Goal: Task Accomplishment & Management: Manage account settings

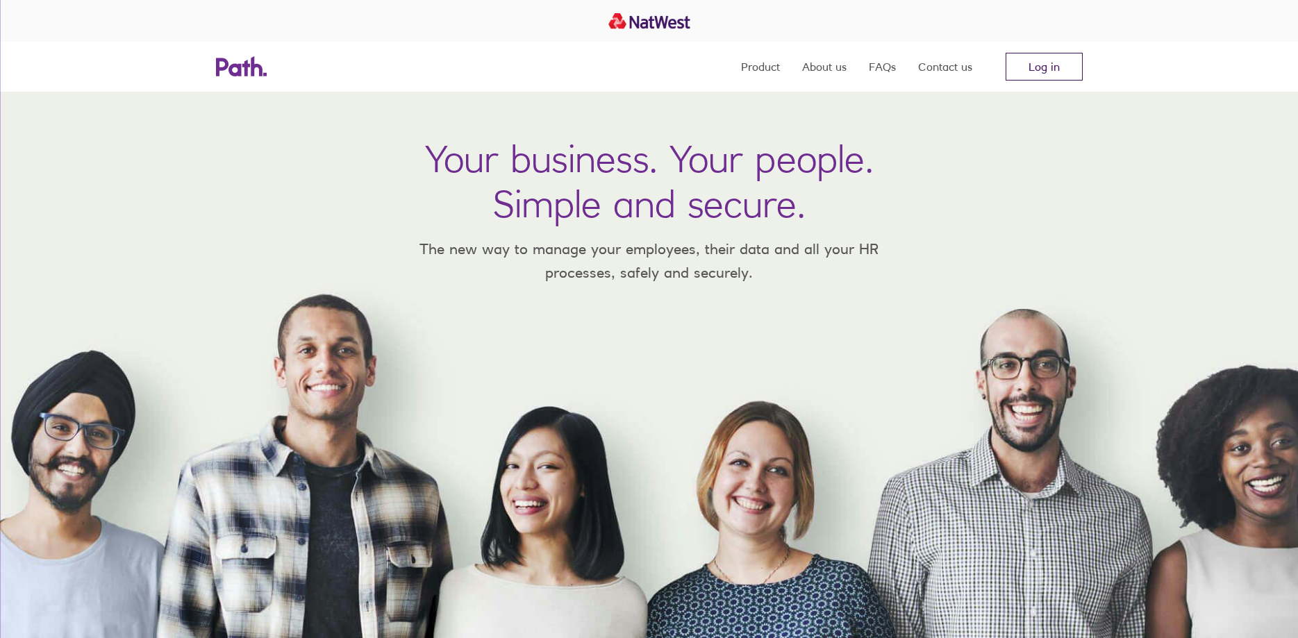
click at [1062, 71] on link "Log in" at bounding box center [1043, 67] width 77 height 28
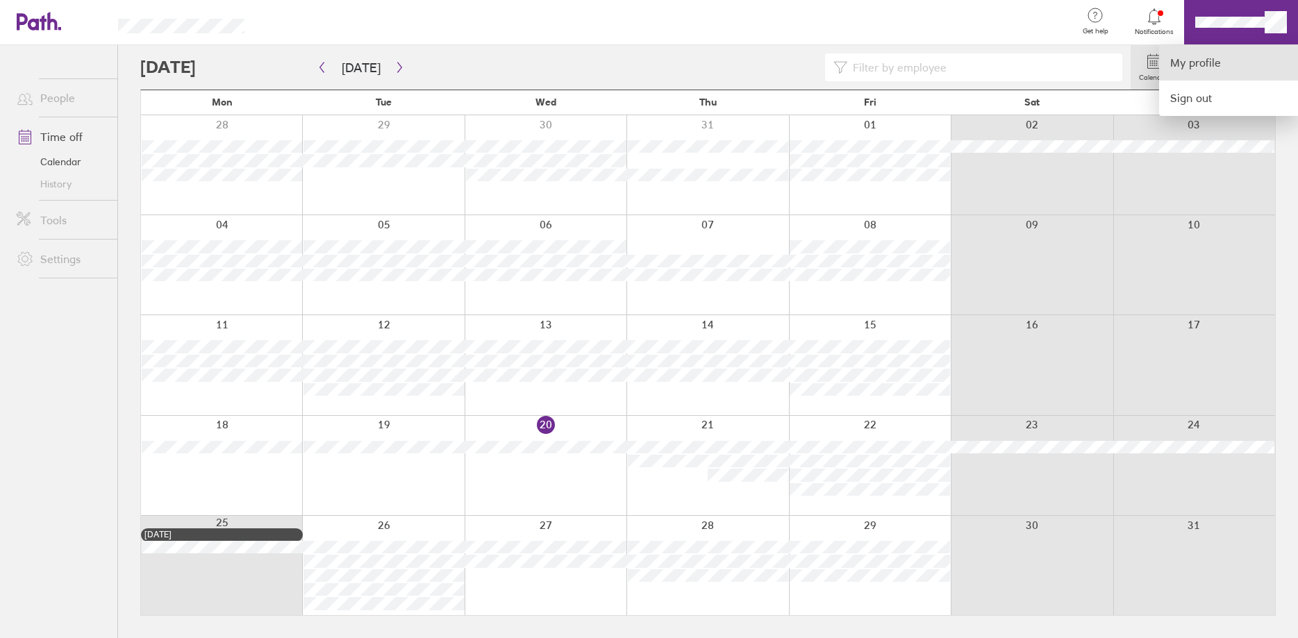
click at [1221, 62] on link "My profile" at bounding box center [1228, 62] width 139 height 35
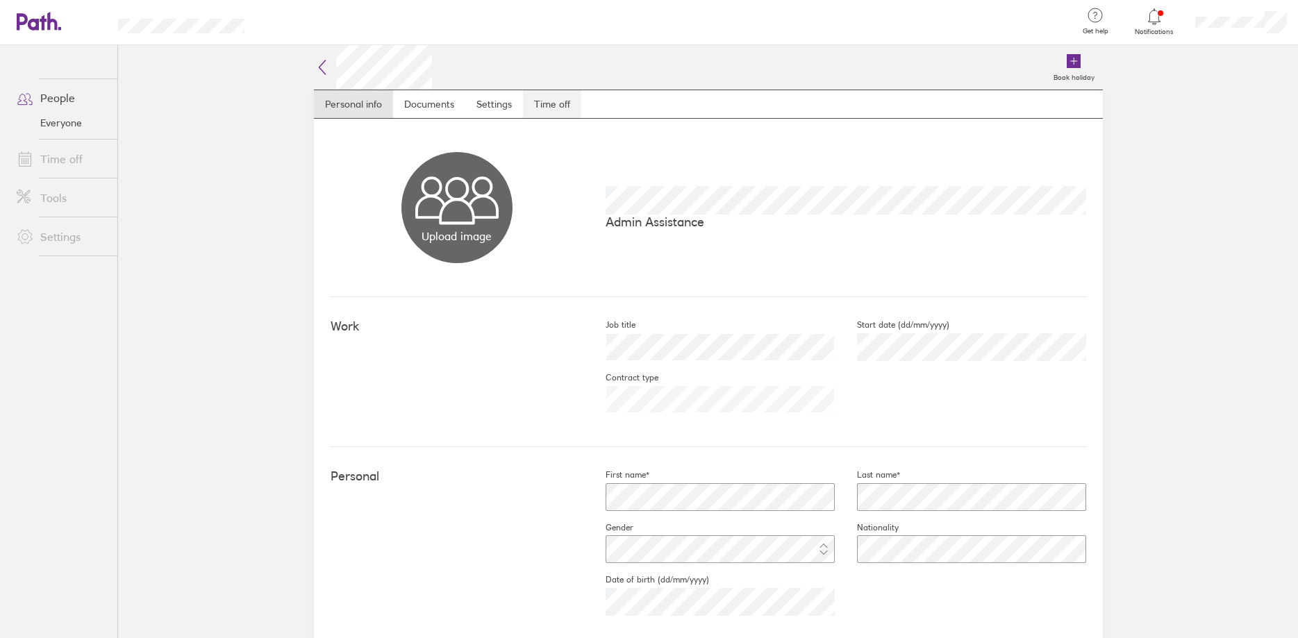
click at [556, 107] on link "Time off" at bounding box center [552, 104] width 58 height 28
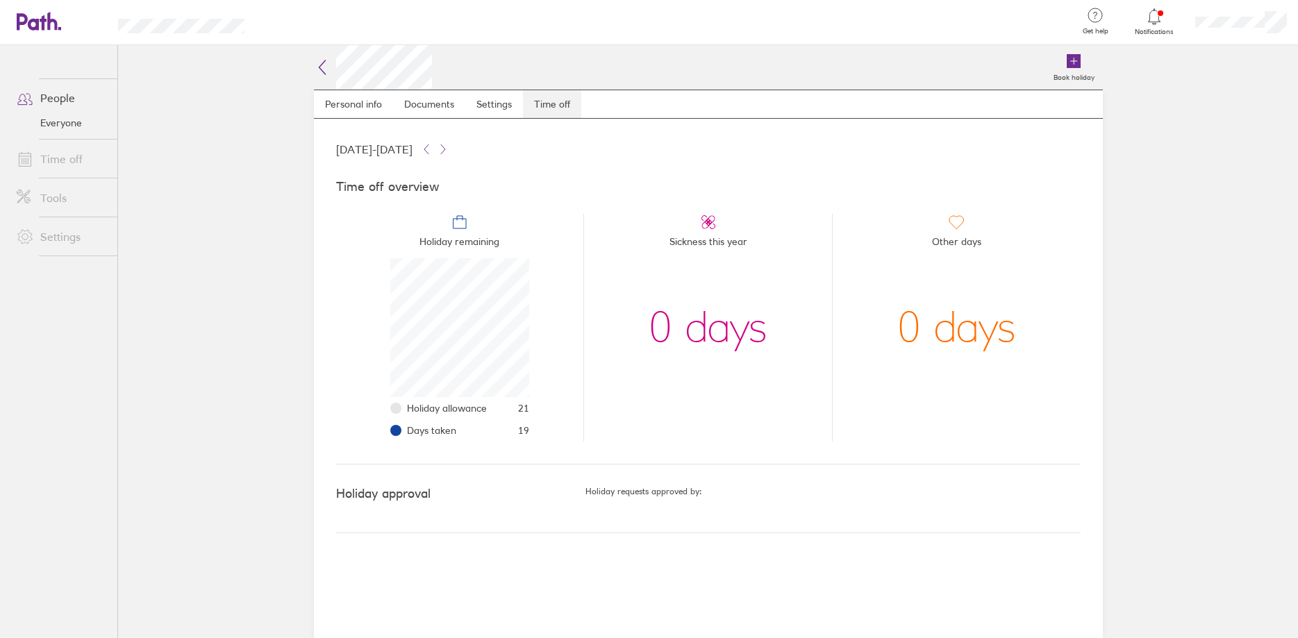
scroll to position [139, 139]
click at [356, 106] on link "Personal info" at bounding box center [353, 104] width 79 height 28
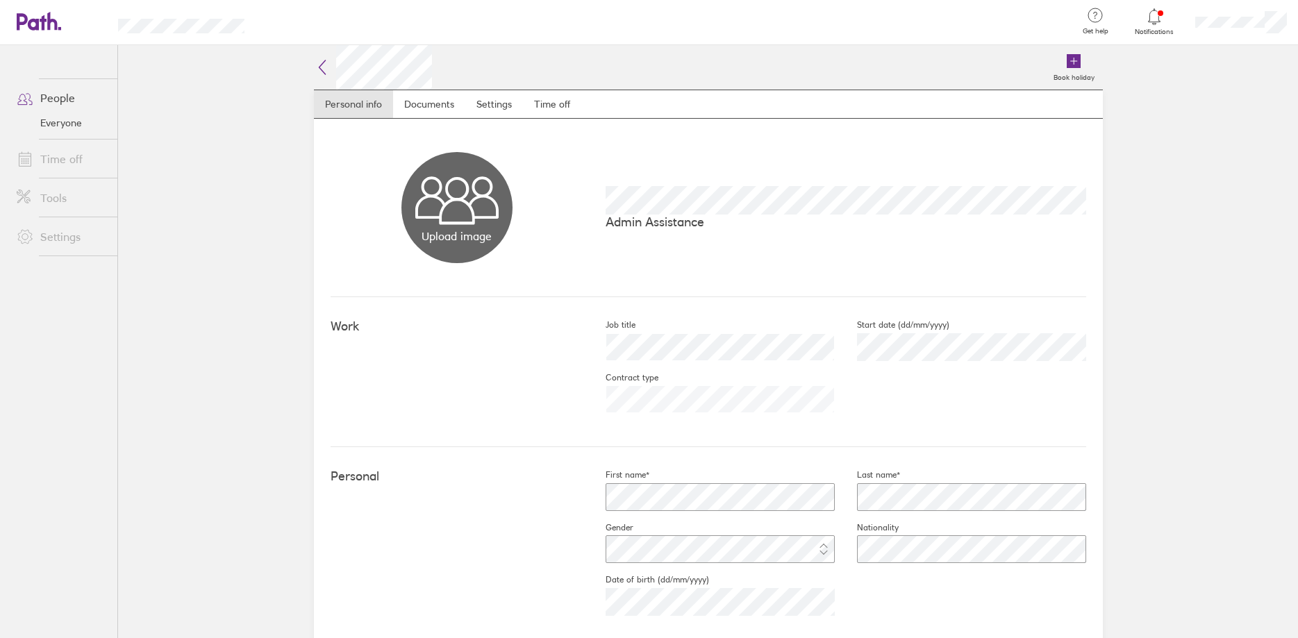
click at [62, 155] on link "Time off" at bounding box center [62, 159] width 112 height 28
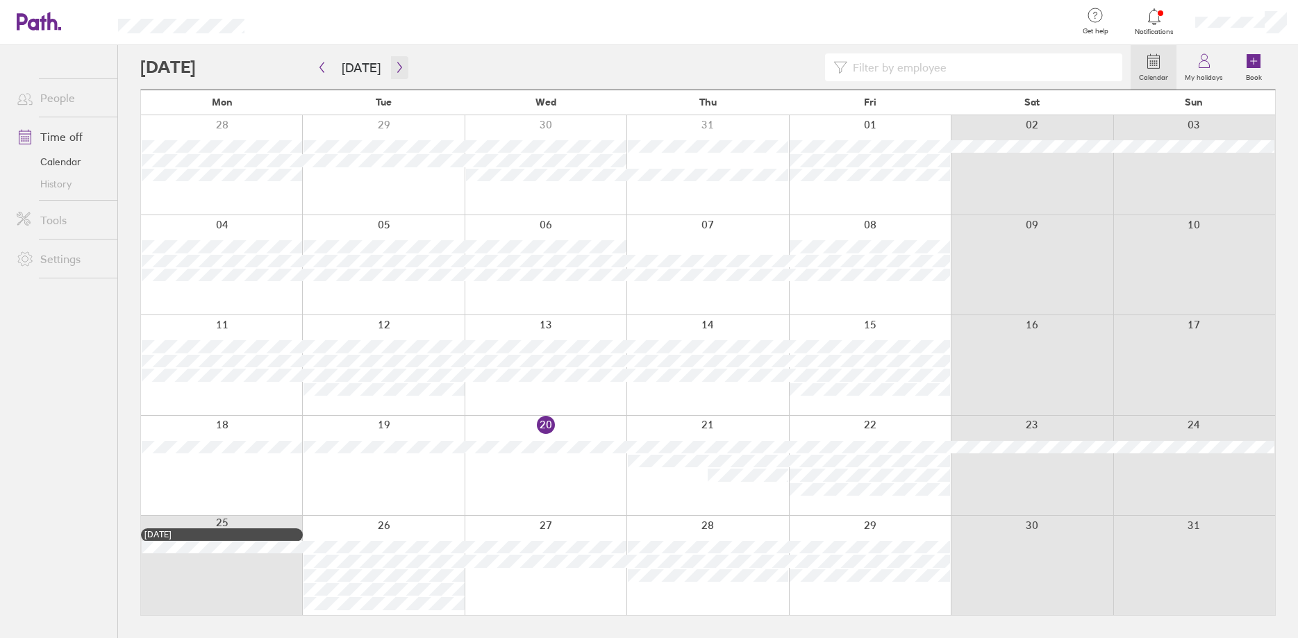
click at [394, 65] on icon "button" at bounding box center [399, 67] width 10 height 11
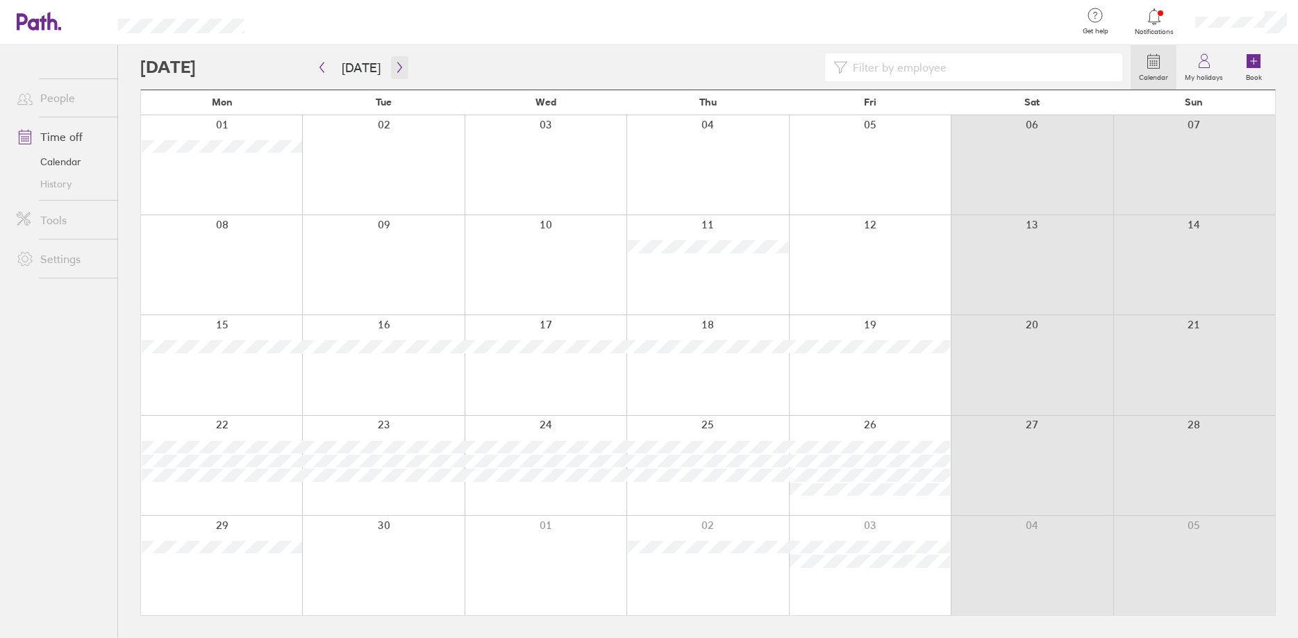
click at [396, 65] on icon "button" at bounding box center [399, 67] width 10 height 11
click at [397, 65] on icon "button" at bounding box center [399, 67] width 10 height 11
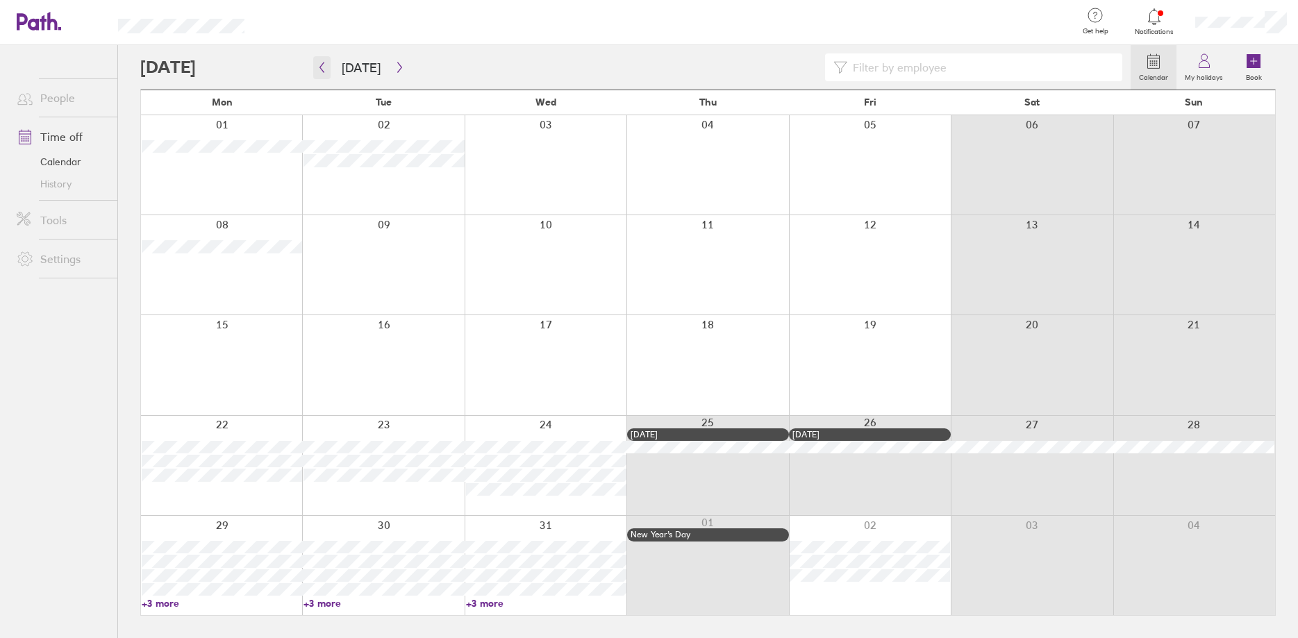
click at [322, 71] on icon "button" at bounding box center [322, 67] width 4 height 10
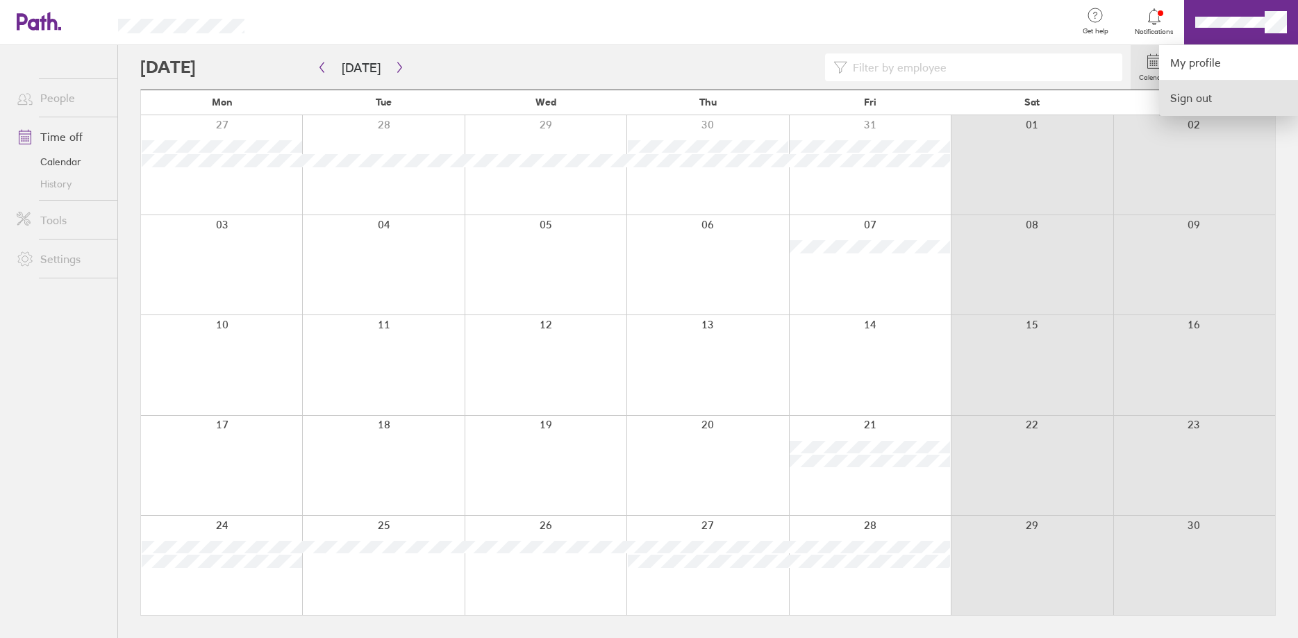
click at [1209, 101] on link "Sign out" at bounding box center [1228, 98] width 139 height 35
